Goal: Information Seeking & Learning: Learn about a topic

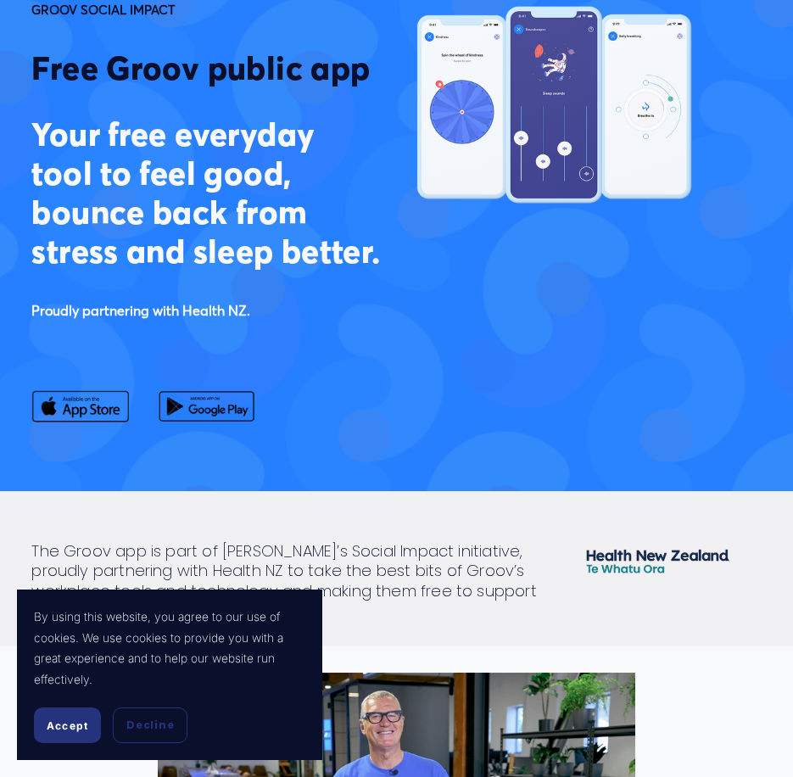
scroll to position [170, 0]
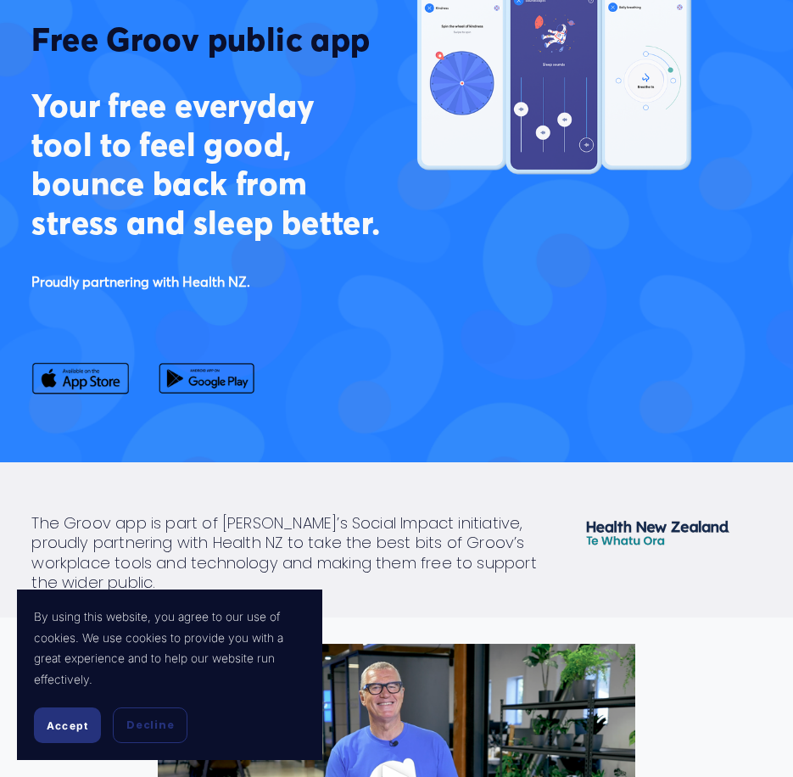
click at [76, 725] on span "Accept" at bounding box center [68, 725] width 42 height 13
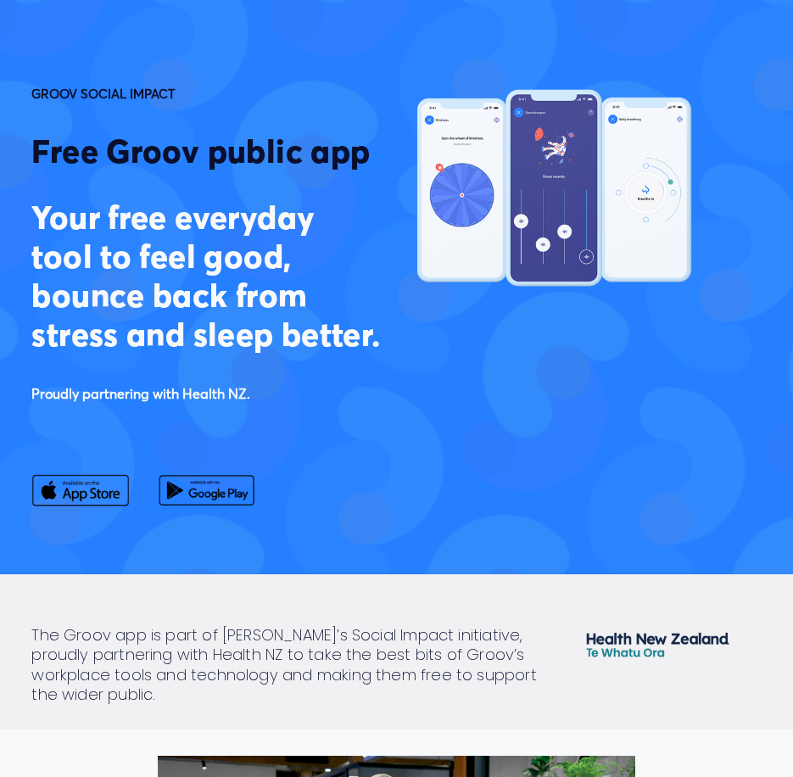
scroll to position [0, 0]
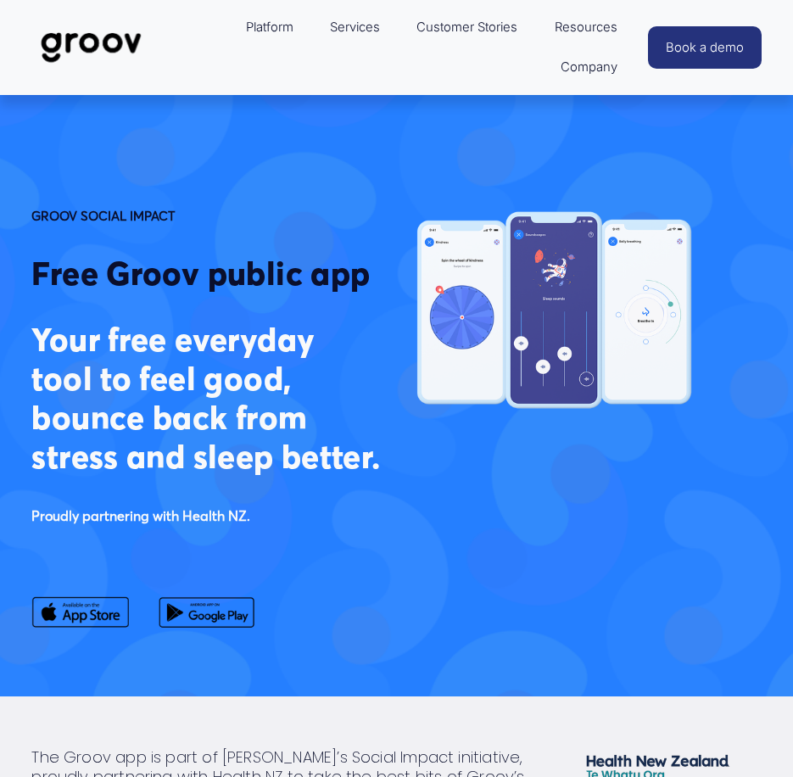
click at [0, 0] on img at bounding box center [0, 0] width 0 height 0
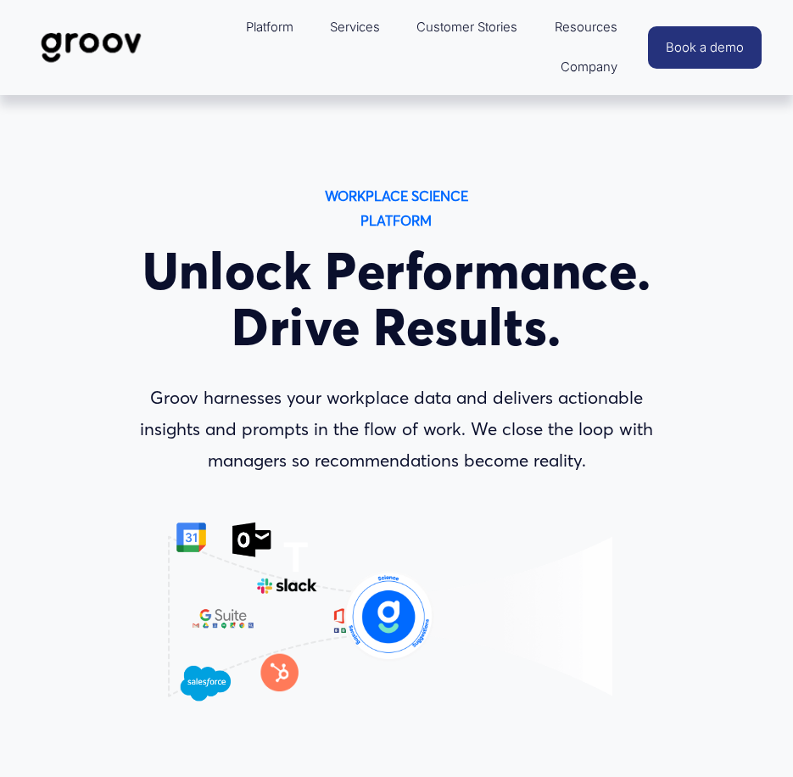
click at [0, 0] on div at bounding box center [0, 0] width 0 height 0
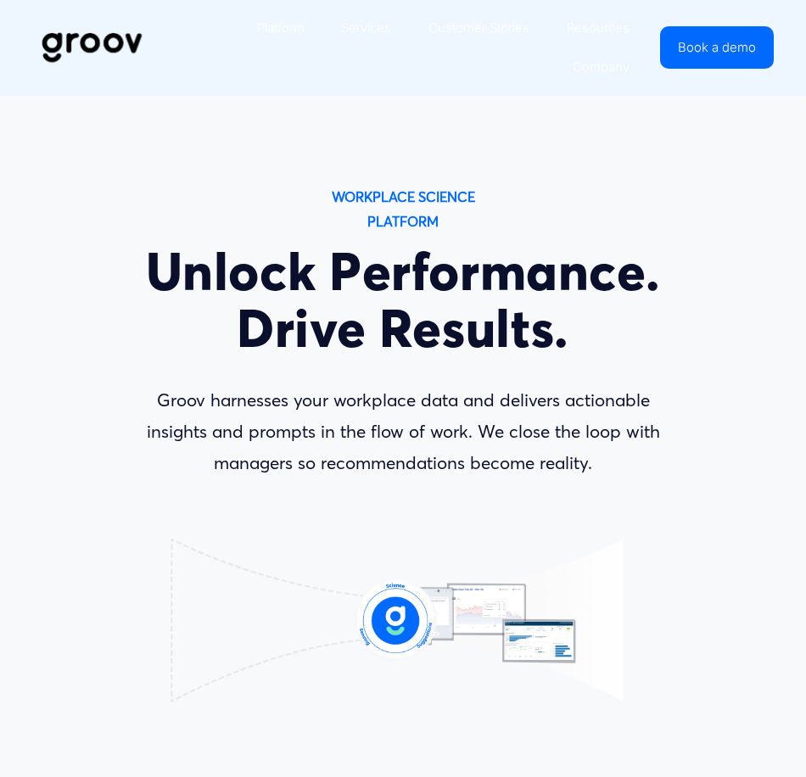
click at [702, 210] on link "Folder: Platform" at bounding box center [616, 211] width 234 height 47
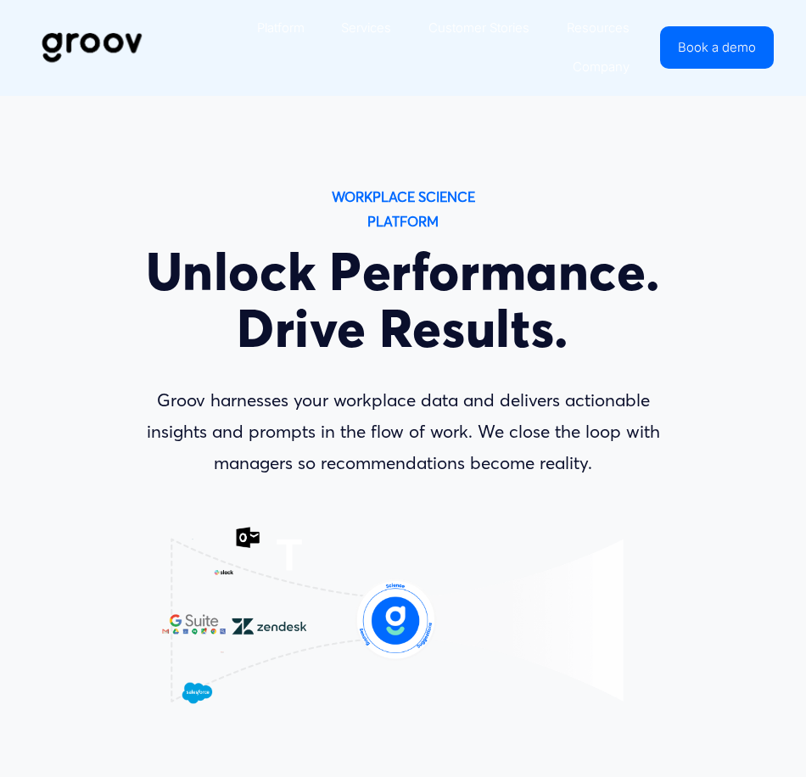
scroll to position [332, 0]
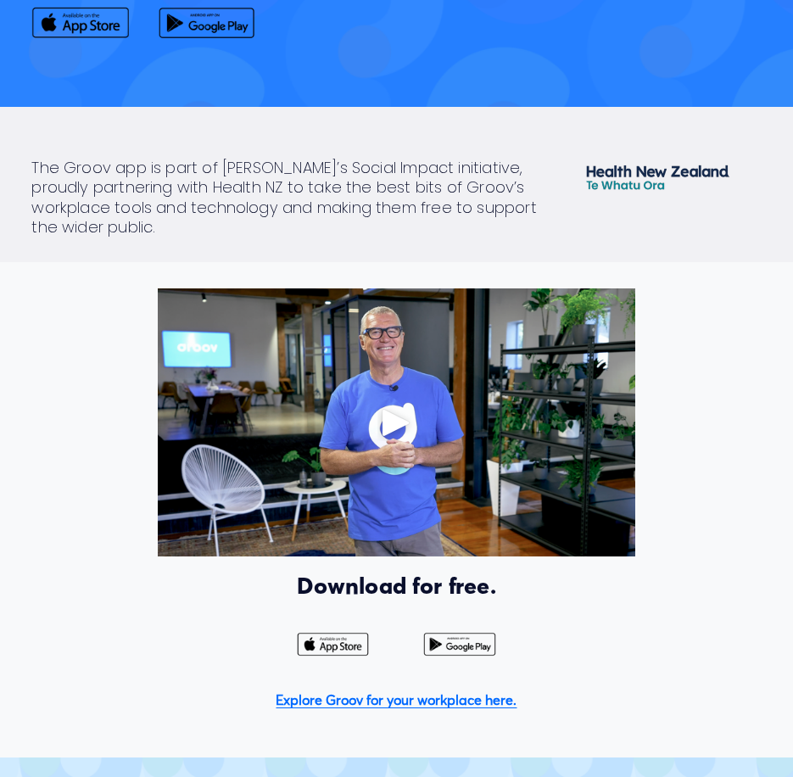
scroll to position [594, 0]
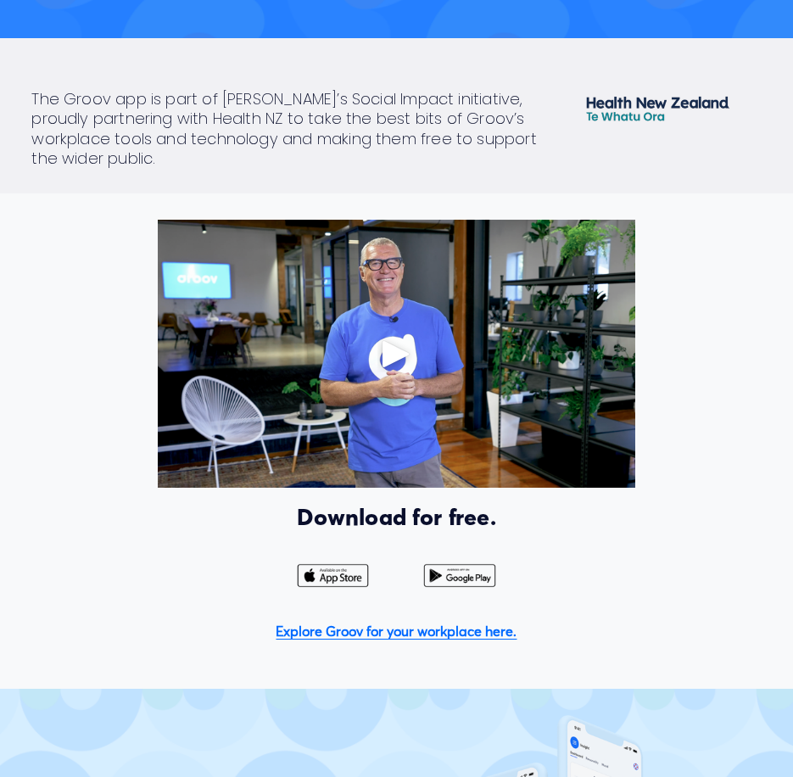
click at [375, 640] on strong "Explore Groov for your workplace here." at bounding box center [396, 631] width 241 height 17
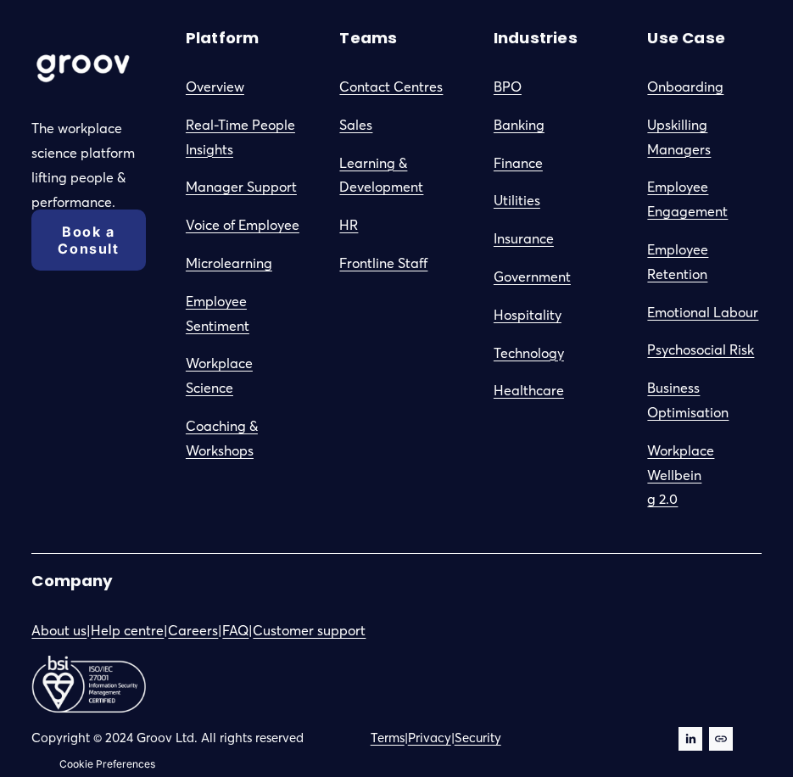
scroll to position [507, 0]
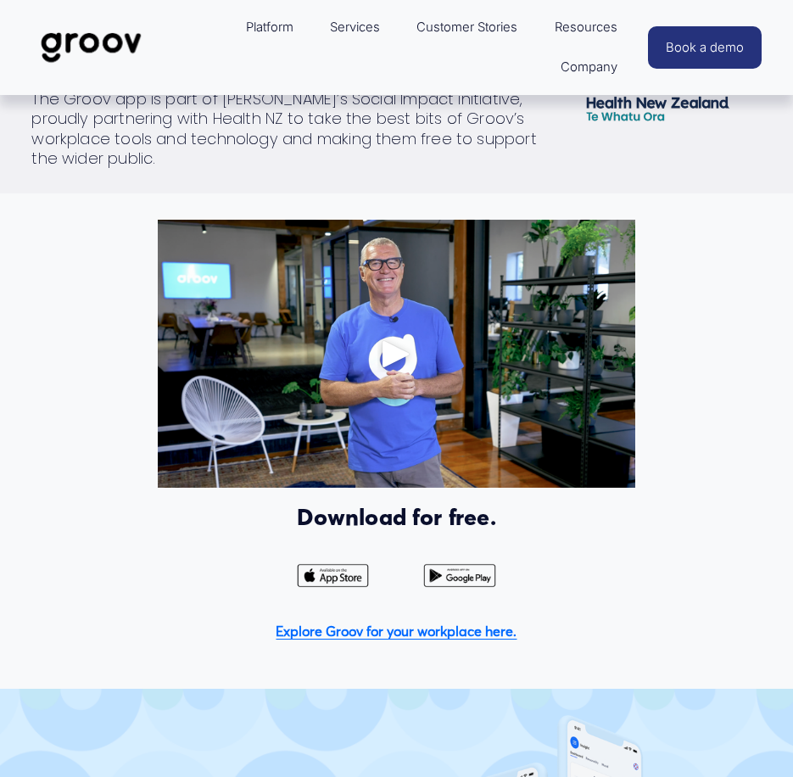
click at [328, 591] on div at bounding box center [333, 576] width 98 height 31
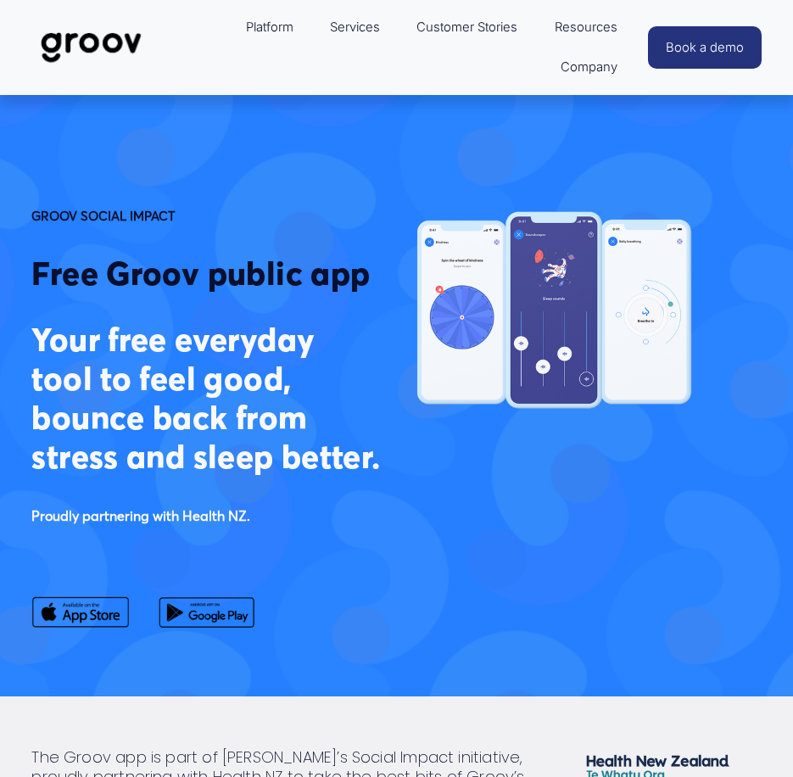
click at [204, 630] on div at bounding box center [207, 613] width 98 height 35
click at [0, 0] on div at bounding box center [0, 0] width 0 height 0
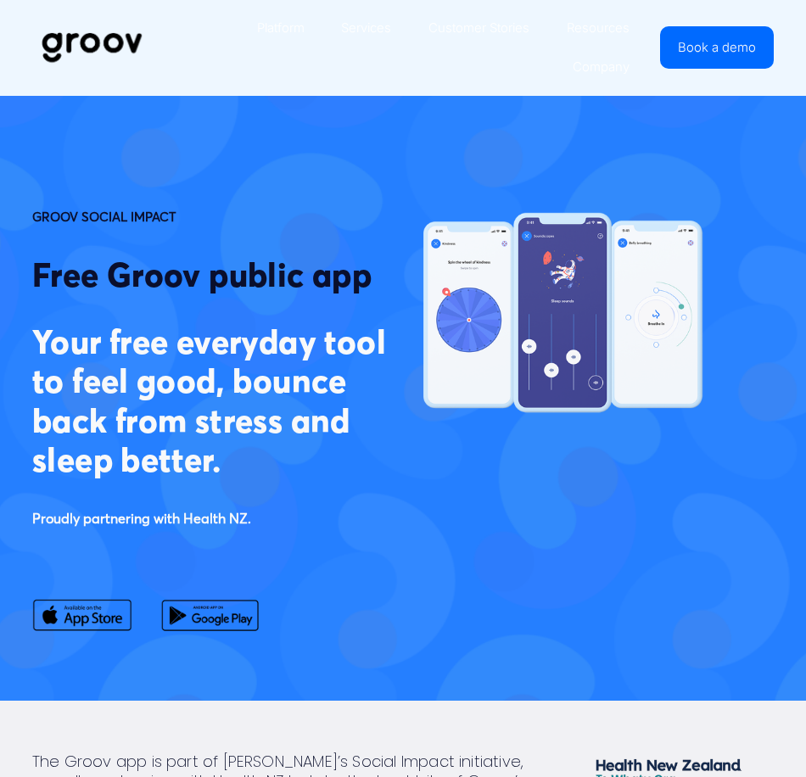
click at [563, 512] on link "Folder: Resources" at bounding box center [592, 496] width 282 height 47
click at [635, 604] on link "Podcasts" at bounding box center [634, 611] width 199 height 47
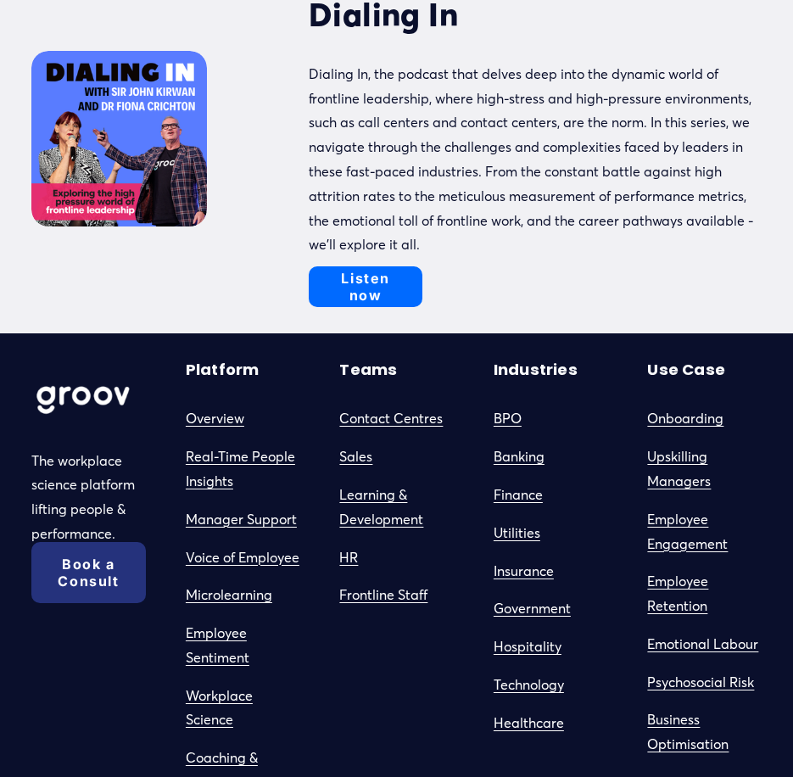
scroll to position [732, 0]
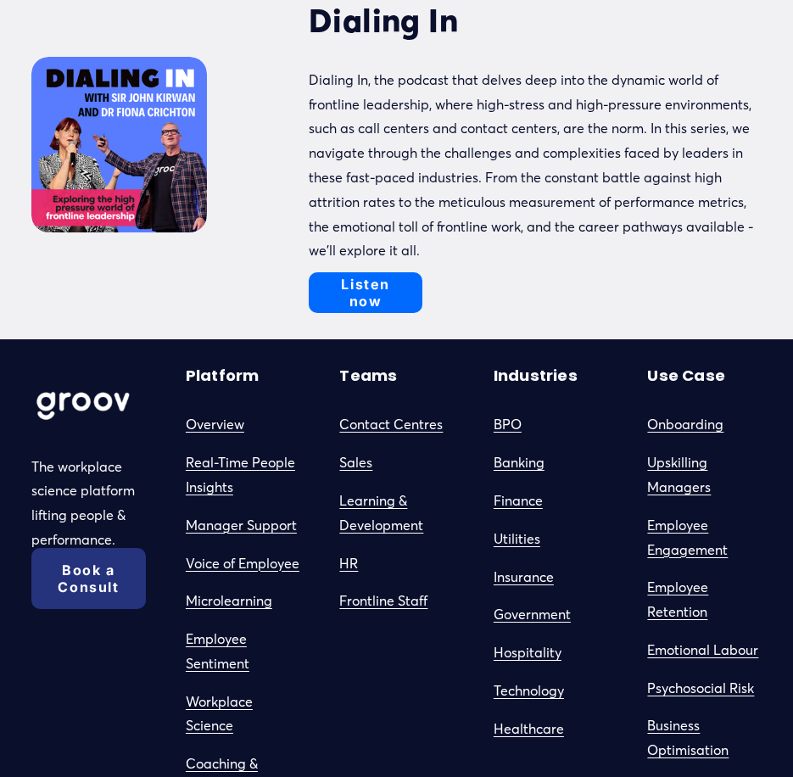
click at [208, 412] on link "Overview" at bounding box center [215, 424] width 59 height 25
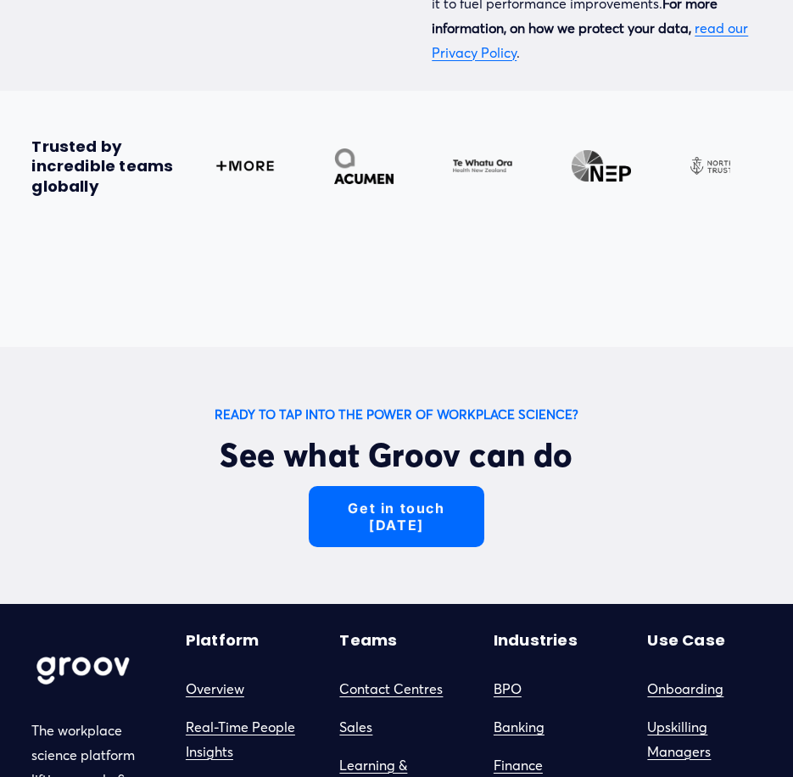
scroll to position [4666, 0]
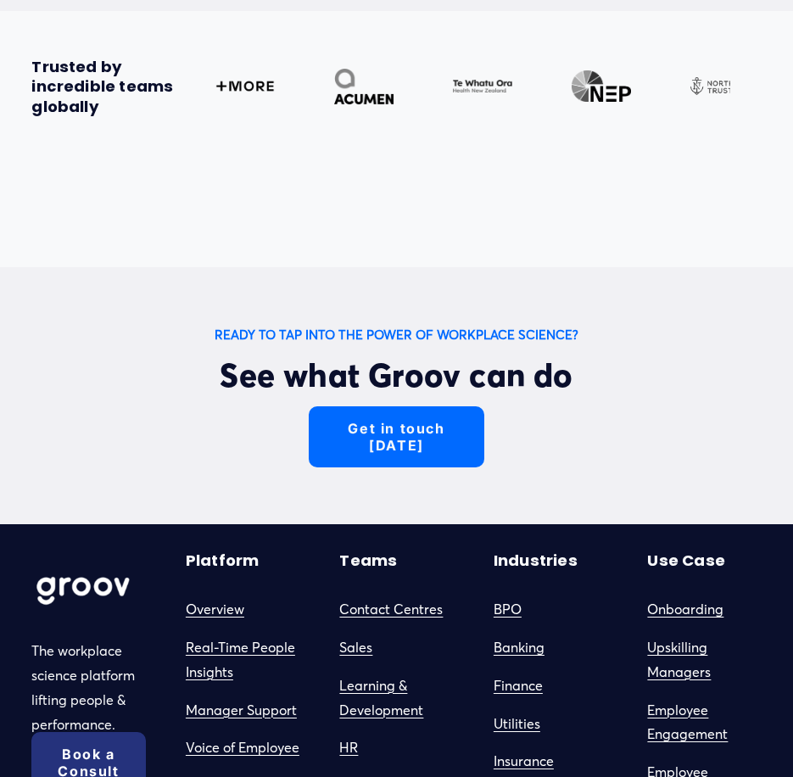
click at [395, 467] on link "Get in touch [DATE]" at bounding box center [397, 436] width 176 height 61
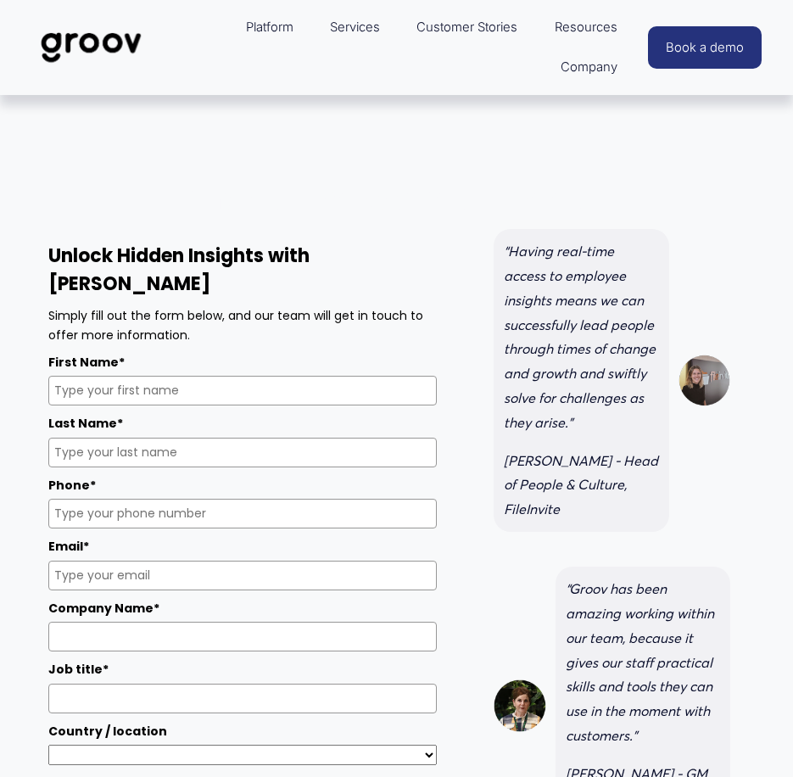
click at [0, 0] on button "Open Menu Close Menu" at bounding box center [0, 0] width 0 height 0
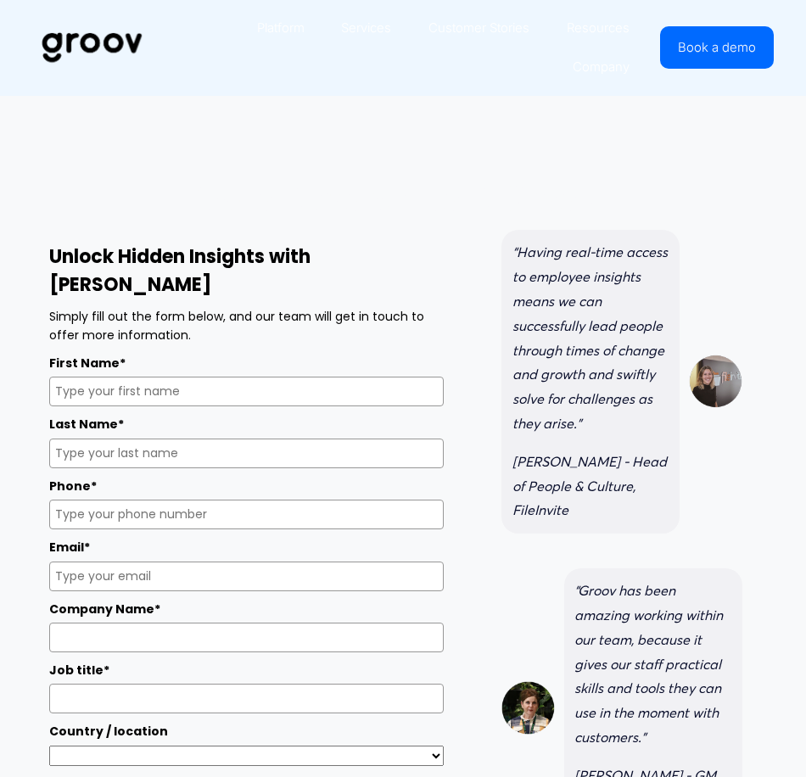
click at [622, 212] on link "Folder: Platform" at bounding box center [616, 211] width 234 height 47
click at [589, 303] on link "Platform Overview" at bounding box center [533, 303] width 401 height 47
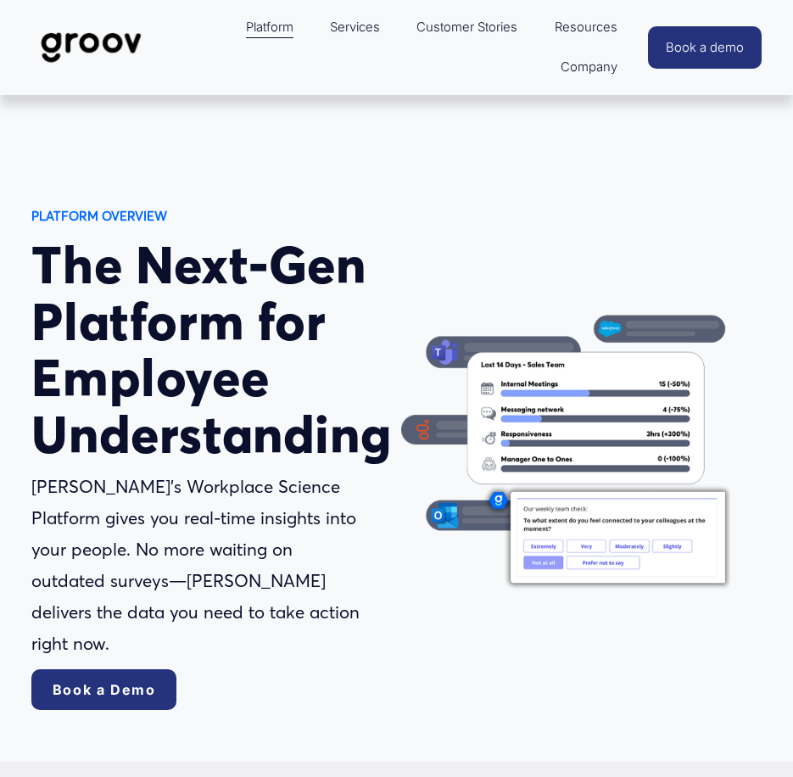
drag, startPoint x: 734, startPoint y: 67, endPoint x: 730, endPoint y: 80, distance: 13.4
click at [0, 0] on div at bounding box center [0, 0] width 0 height 0
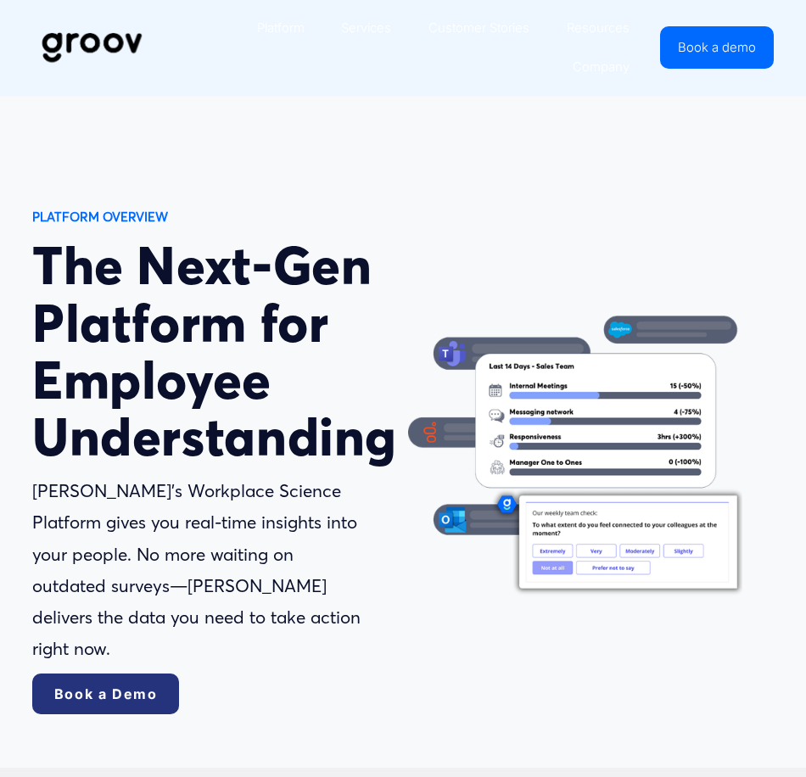
click at [609, 320] on link "Services" at bounding box center [639, 306] width 189 height 47
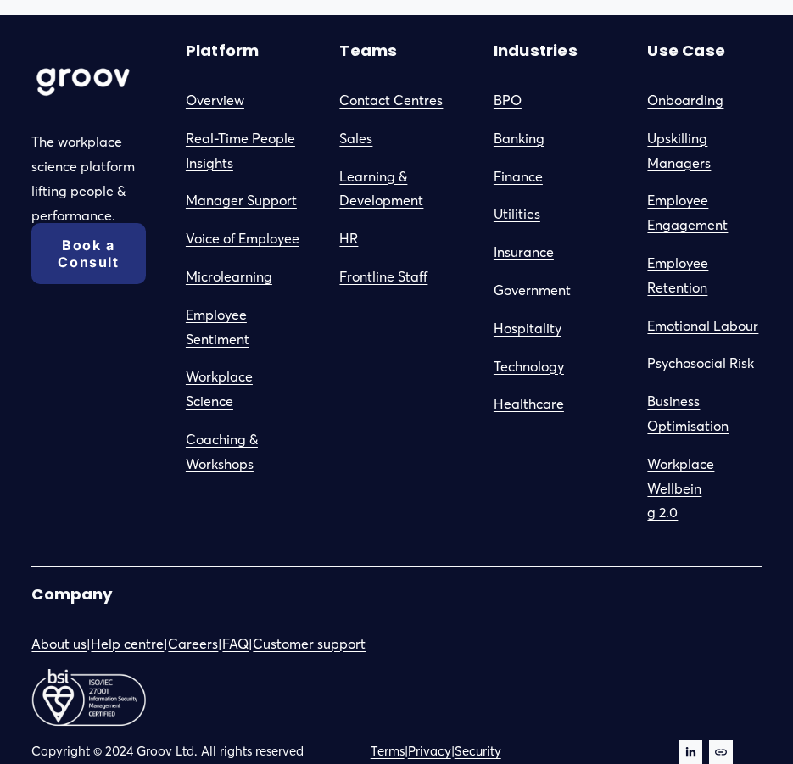
scroll to position [8851, 0]
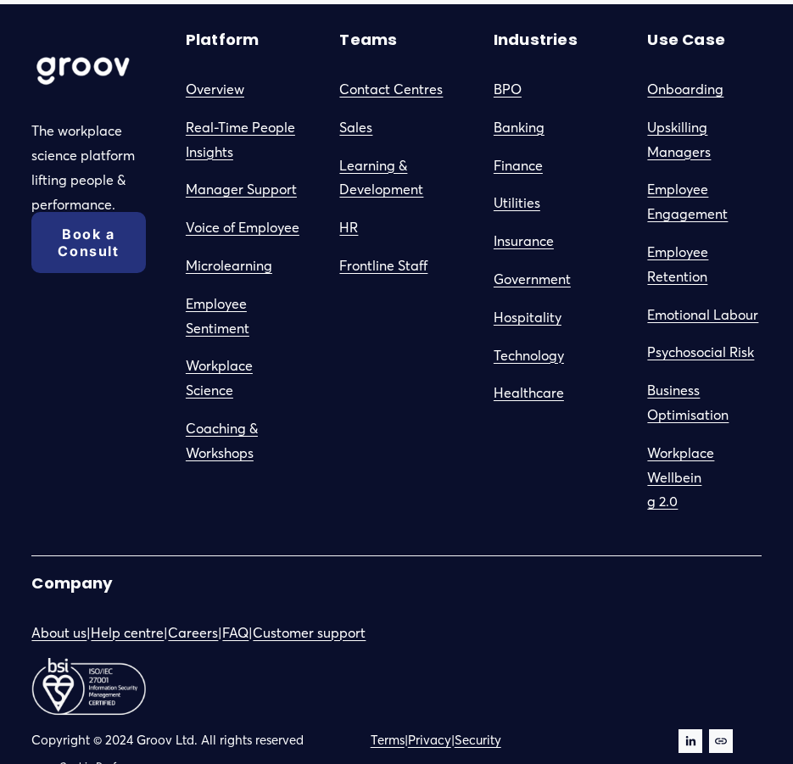
click at [66, 621] on link "About us" at bounding box center [58, 633] width 55 height 25
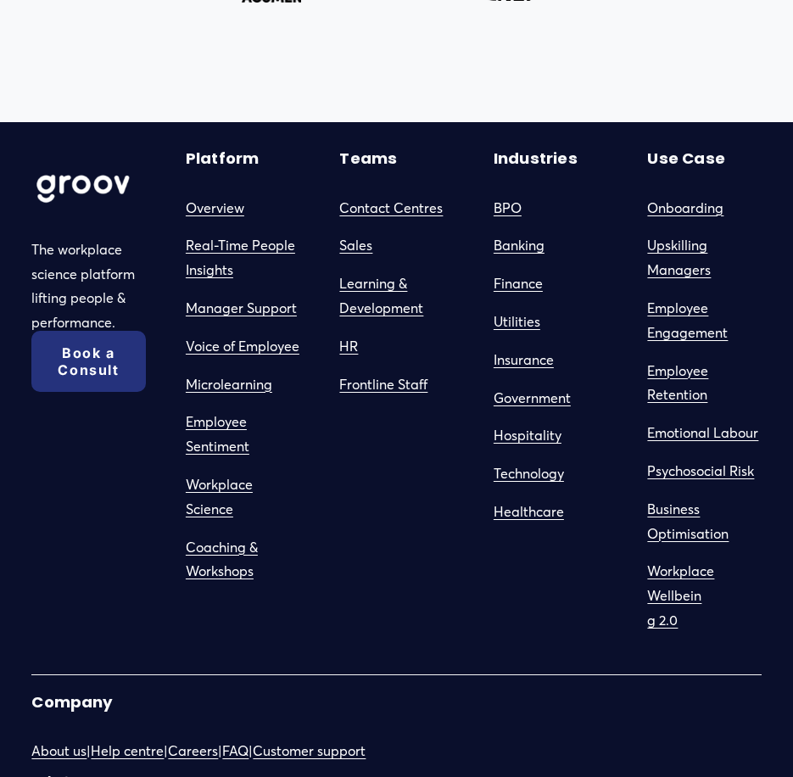
scroll to position [1612, 0]
